Goal: Use online tool/utility: Use online tool/utility

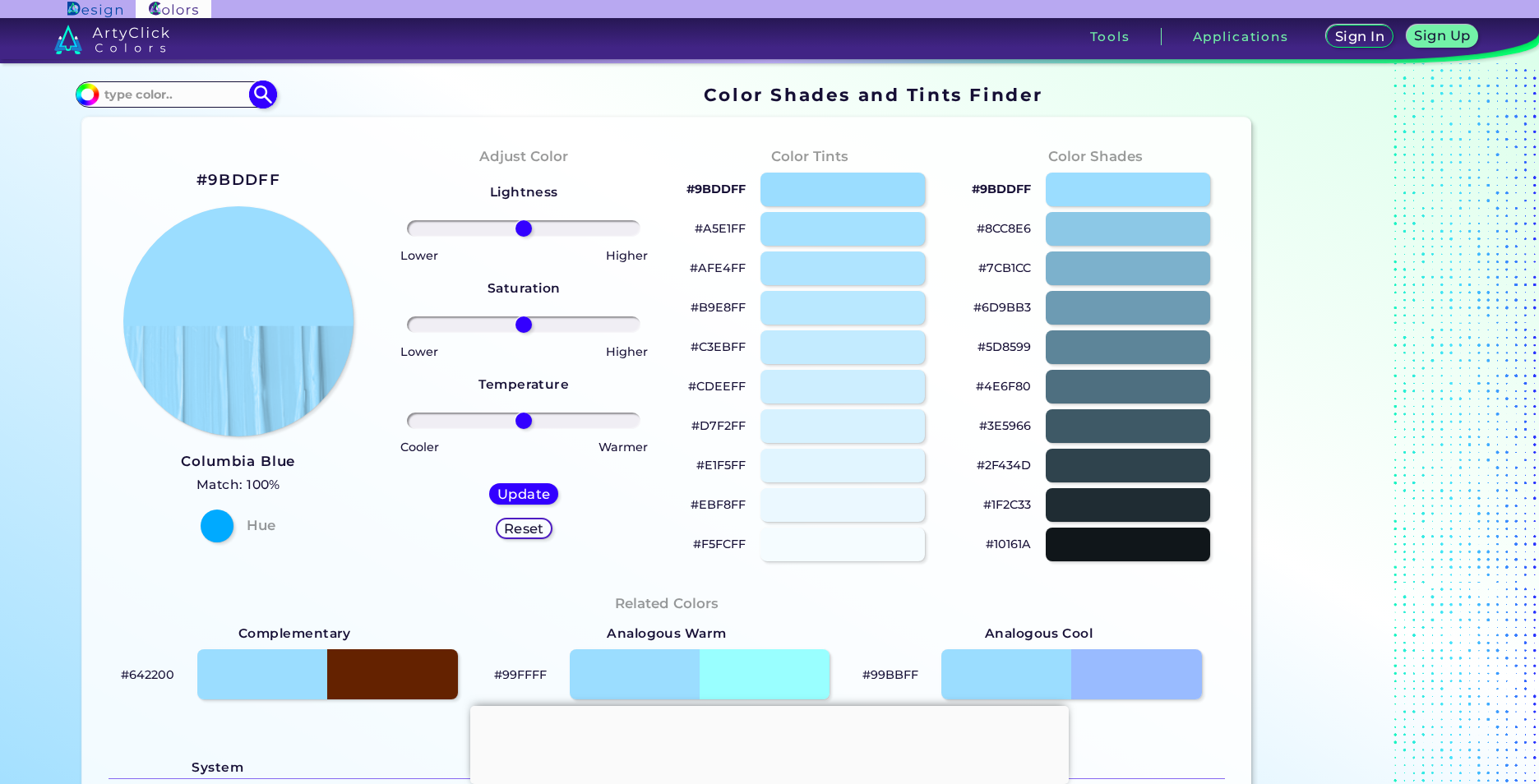
click at [261, 103] on img at bounding box center [263, 95] width 29 height 29
type input "#000000"
click at [75, 94] on input "#000000" at bounding box center [85, 92] width 21 height 21
click at [399, 239] on div "Lightness Saturation Temperature Lower Higher Lower Higher Cooler Warmer Update…" at bounding box center [523, 367] width 259 height 394
click at [92, 96] on img at bounding box center [87, 95] width 25 height 25
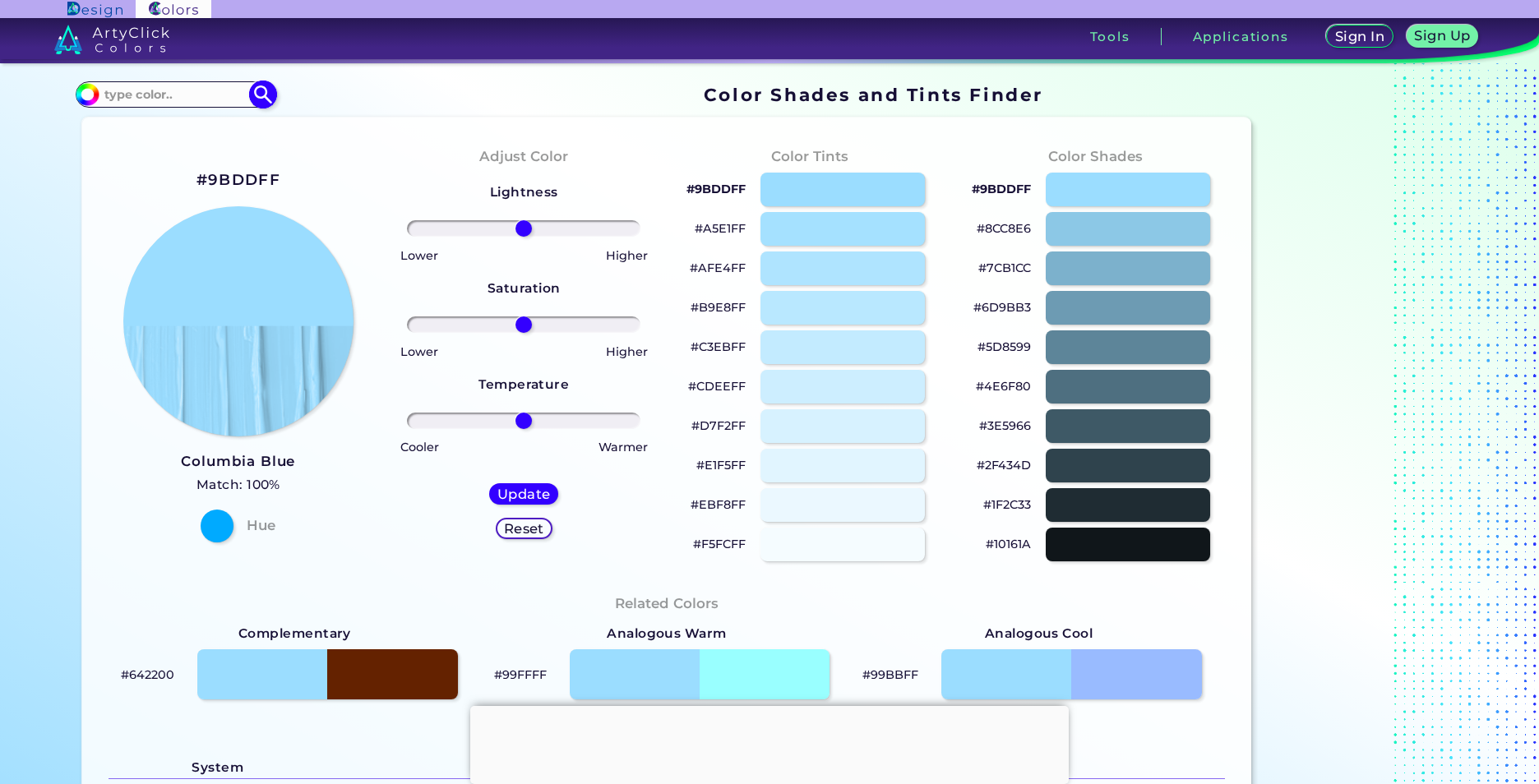
click at [84, 95] on input "#000000" at bounding box center [85, 92] width 21 height 21
click at [321, 274] on img at bounding box center [238, 322] width 233 height 233
